Goal: Contribute content: Contribute content

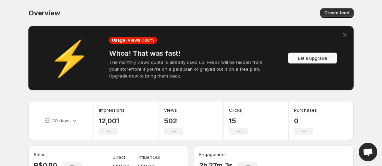
click at [322, 60] on span "Let's upgrade" at bounding box center [311, 58] width 29 height 7
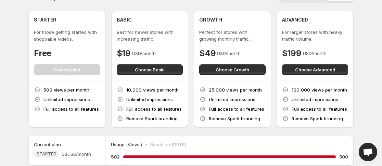
scroll to position [7, 0]
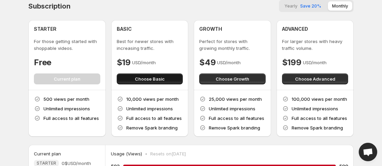
click at [162, 76] on button "Choose Basic" at bounding box center [150, 79] width 66 height 11
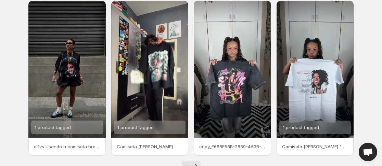
scroll to position [207, 0]
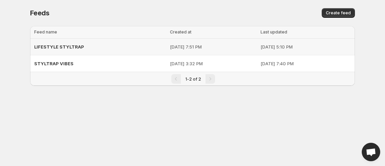
click at [67, 47] on span "LIFESTYLE STYLTRAP" at bounding box center [59, 46] width 50 height 5
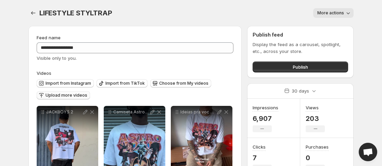
click at [71, 94] on span "Upload more videos" at bounding box center [66, 95] width 42 height 5
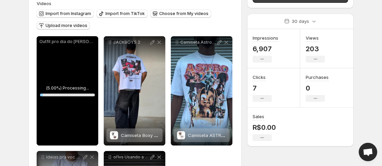
scroll to position [73, 0]
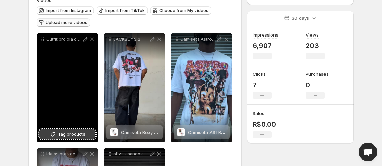
click at [78, 134] on span "Tag products" at bounding box center [71, 134] width 27 height 7
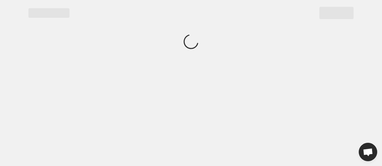
scroll to position [0, 0]
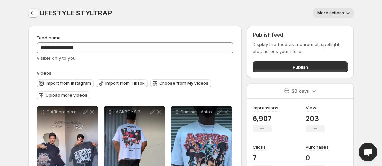
click at [32, 14] on icon "Settings" at bounding box center [33, 13] width 7 height 7
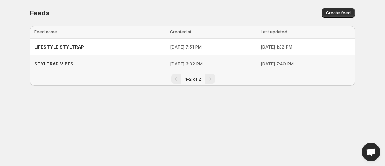
click at [63, 62] on span "STYLTRAP VIBES" at bounding box center [53, 63] width 39 height 5
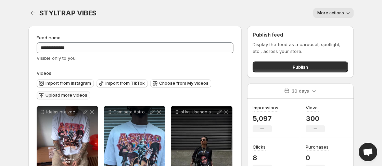
click at [67, 97] on span "Upload more videos" at bounding box center [66, 95] width 42 height 5
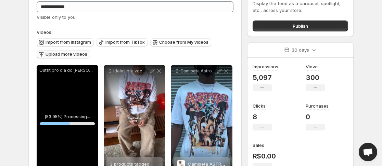
scroll to position [64, 0]
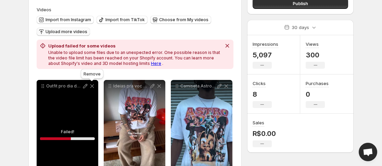
click at [91, 86] on icon at bounding box center [92, 86] width 7 height 7
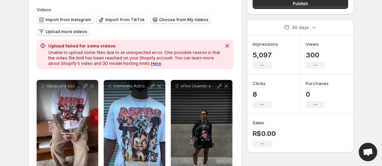
click at [162, 20] on span "Choose from My videos" at bounding box center [183, 19] width 49 height 5
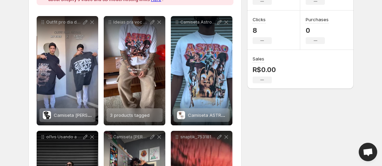
scroll to position [92, 0]
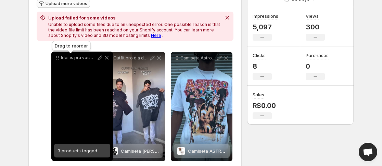
drag, startPoint x: 111, startPoint y: 58, endPoint x: 52, endPoint y: 56, distance: 59.5
click at [54, 56] on icon at bounding box center [57, 57] width 7 height 7
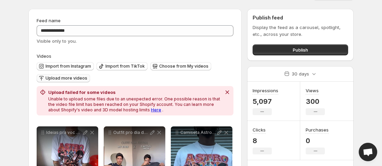
scroll to position [0, 0]
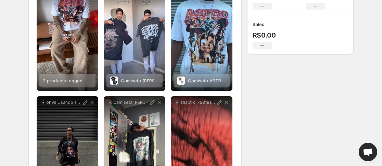
scroll to position [166, 0]
